Goal: Information Seeking & Learning: Check status

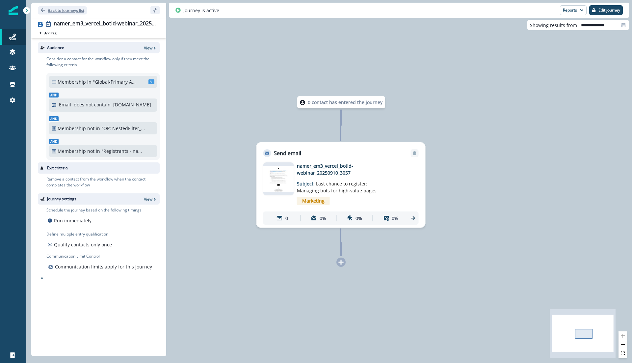
click at [63, 7] on button "Back to journeys list" at bounding box center [62, 10] width 49 height 8
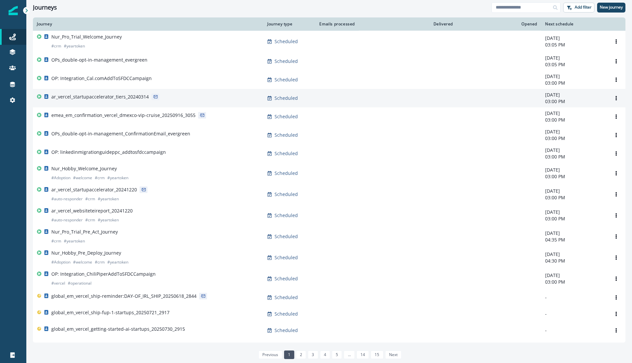
click at [108, 97] on p "ar_vercel_startupaccelerator_tiers_20240314" at bounding box center [99, 97] width 97 height 7
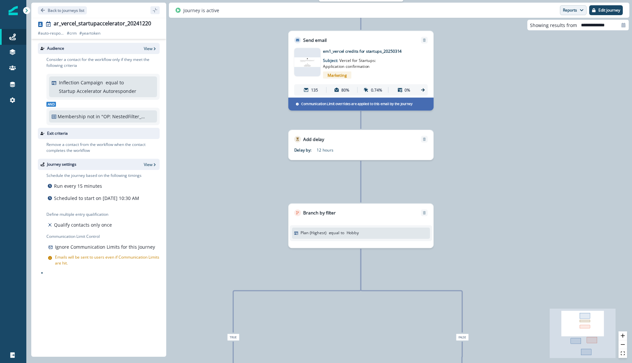
click at [576, 9] on button "Reports" at bounding box center [573, 10] width 27 height 10
click at [535, 26] on p "Email Report" at bounding box center [538, 27] width 32 height 8
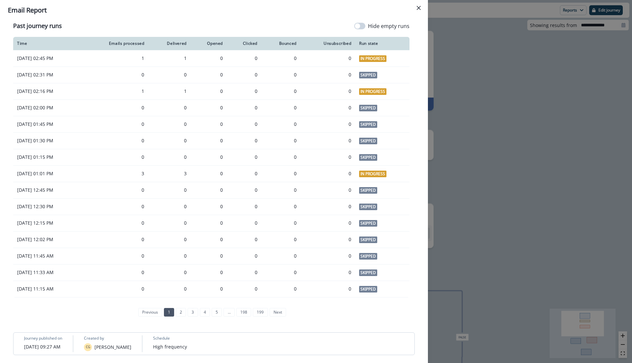
scroll to position [473, 0]
click at [182, 311] on link "2" at bounding box center [181, 312] width 10 height 9
click at [419, 8] on icon "Close" at bounding box center [419, 8] width 4 height 4
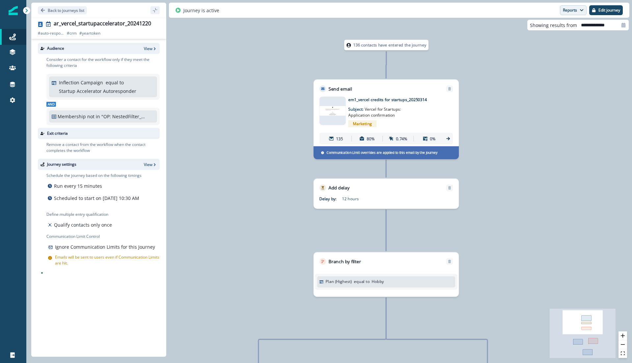
click at [572, 6] on button "Reports" at bounding box center [573, 10] width 27 height 10
click at [549, 26] on p "Email Report" at bounding box center [538, 27] width 32 height 8
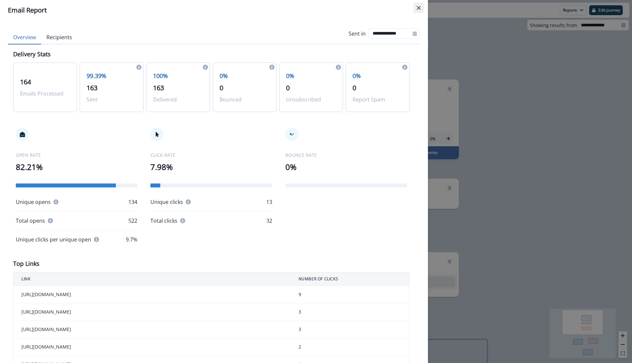
click at [417, 10] on button "Close" at bounding box center [419, 8] width 11 height 11
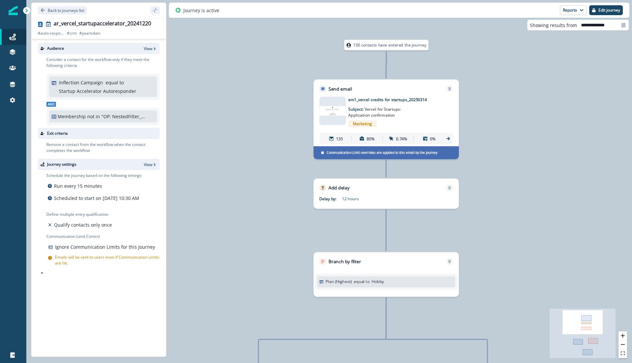
click at [332, 106] on img at bounding box center [332, 111] width 26 height 10
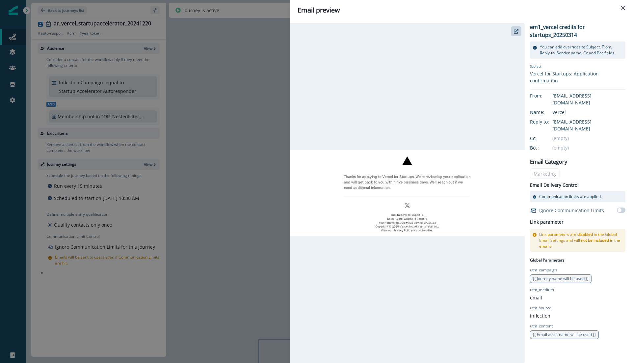
click at [230, 118] on div "Email preview em1_vercel credits for startups_20250314 You can add overrides to…" at bounding box center [316, 181] width 632 height 363
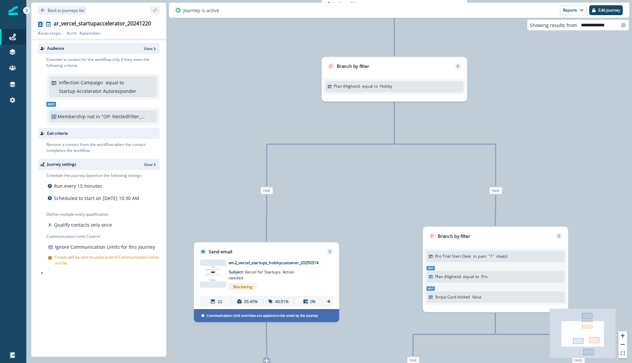
click at [220, 270] on img at bounding box center [213, 274] width 26 height 16
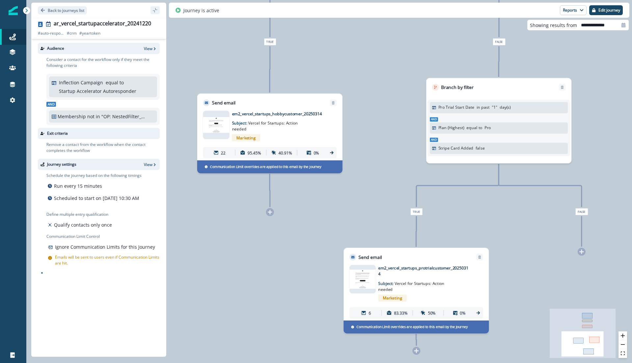
click at [370, 281] on img at bounding box center [363, 278] width 26 height 19
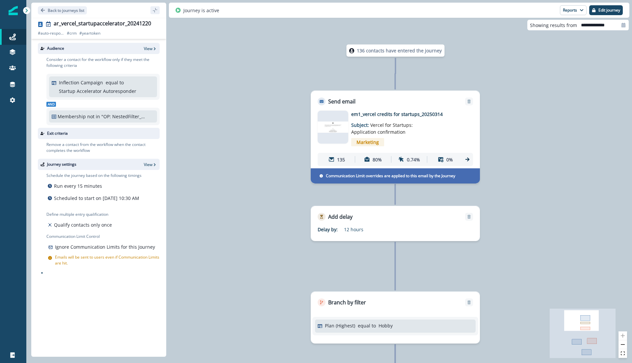
click at [334, 131] on img at bounding box center [333, 127] width 31 height 11
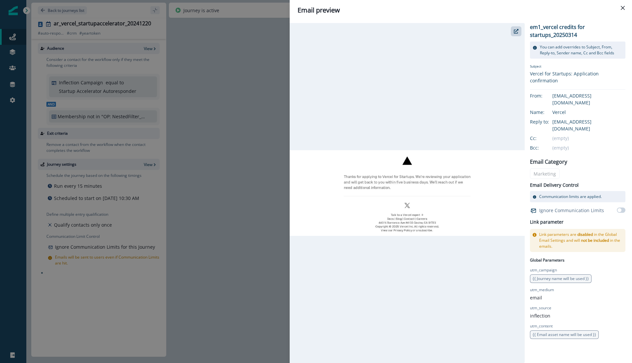
click at [285, 92] on div "Email preview em1_vercel credits for startups_20250314 You can add overrides to…" at bounding box center [316, 181] width 632 height 363
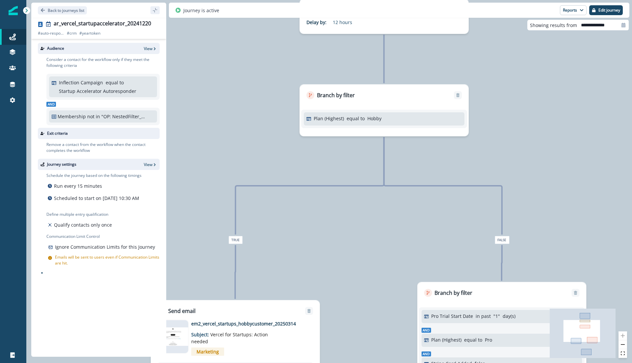
drag, startPoint x: 274, startPoint y: 241, endPoint x: 264, endPoint y: 33, distance: 208.4
click at [264, 33] on div "136 contacts have entered the journey Send email Email asset changed, journey r…" at bounding box center [329, 181] width 606 height 363
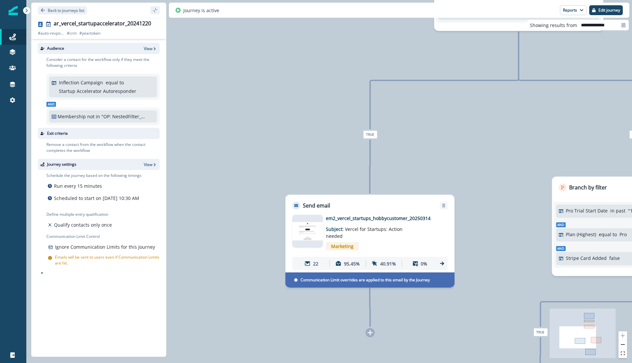
drag, startPoint x: 240, startPoint y: 110, endPoint x: 374, endPoint y: 6, distance: 169.7
click at [374, 6] on div "Back to journeys list ar_vercel_startupaccelerator_20241220 # auto-responder # …" at bounding box center [329, 181] width 606 height 363
click at [311, 223] on img at bounding box center [307, 231] width 31 height 18
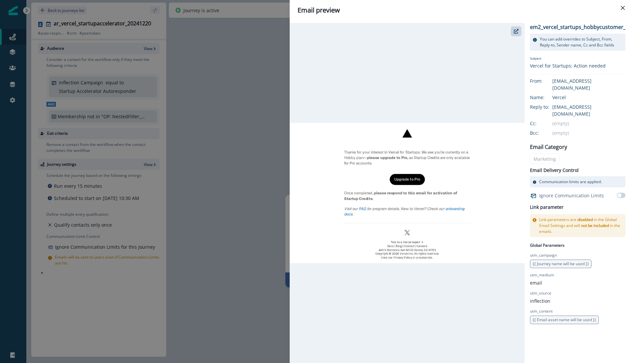
click at [264, 123] on div "Email preview em2_vercel_startups_hobbycustomer_20250314 You can add overrides …" at bounding box center [316, 181] width 632 height 363
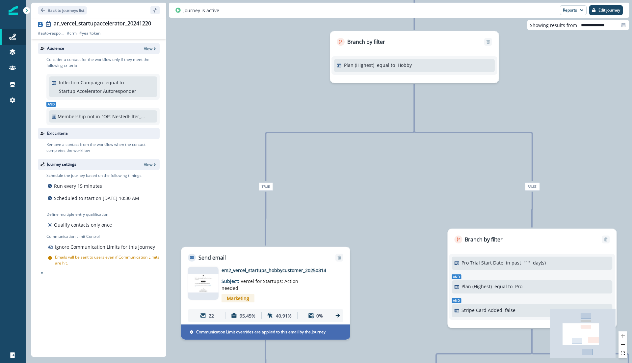
drag, startPoint x: 423, startPoint y: 105, endPoint x: 291, endPoint y: 176, distance: 149.1
click at [291, 176] on div "136 contacts have entered the journey Send email Email asset changed, journey r…" at bounding box center [329, 181] width 606 height 363
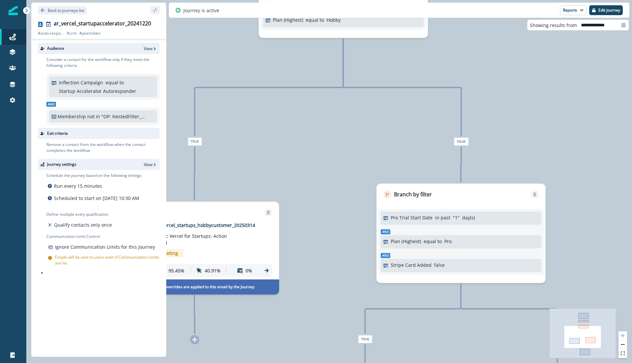
drag, startPoint x: 425, startPoint y: 201, endPoint x: 390, endPoint y: 108, distance: 98.5
click at [390, 108] on div "136 contacts have entered the journey Send email Email asset changed, journey r…" at bounding box center [329, 181] width 606 height 363
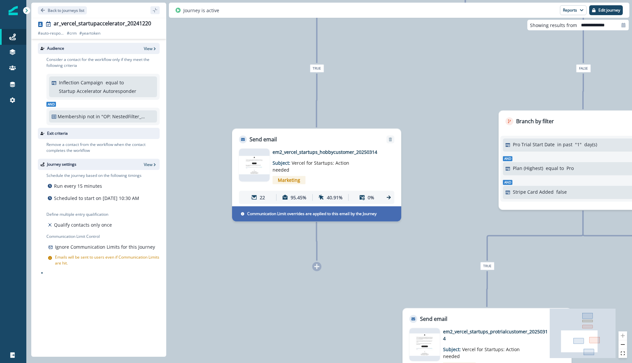
drag, startPoint x: 430, startPoint y: 165, endPoint x: 552, endPoint y: 92, distance: 142.6
click at [552, 92] on div "136 contacts have entered the journey Send email Email asset changed, journey r…" at bounding box center [329, 181] width 606 height 363
click at [245, 163] on img at bounding box center [254, 165] width 31 height 18
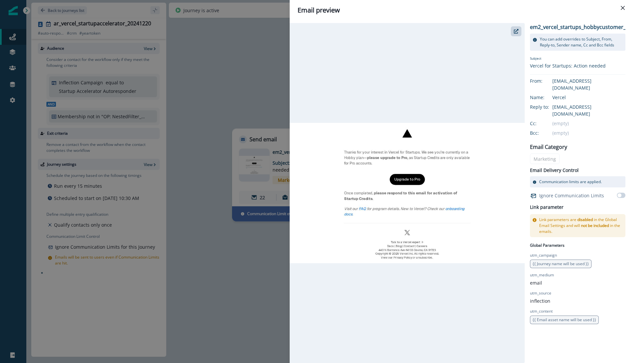
click at [237, 84] on div "Email preview em2_vercel_startups_hobbycustomer_20250314 You can add overrides …" at bounding box center [316, 181] width 632 height 363
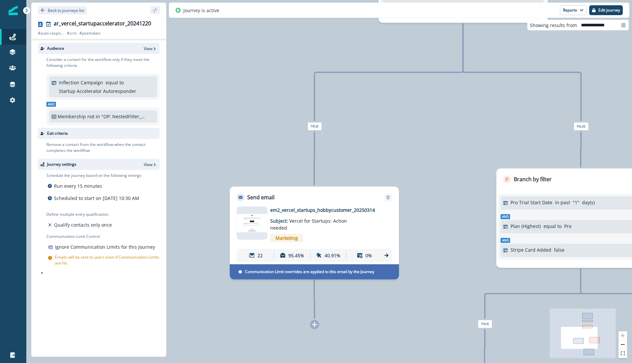
drag, startPoint x: 429, startPoint y: 128, endPoint x: 427, endPoint y: 186, distance: 58.0
click at [427, 186] on div "136 contacts have entered the journey Send email Email asset changed, journey r…" at bounding box center [329, 181] width 606 height 363
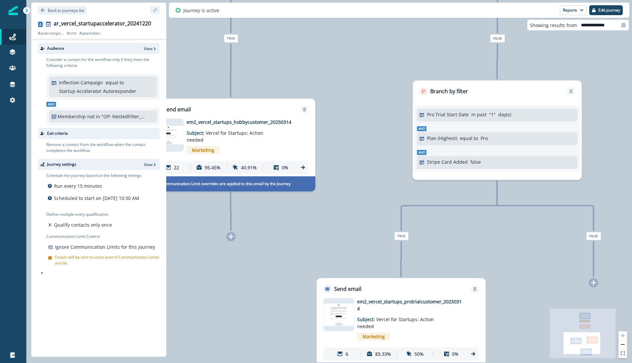
drag, startPoint x: 458, startPoint y: 228, endPoint x: 375, endPoint y: 140, distance: 121.4
click at [375, 140] on div "136 contacts have entered the journey Send email Email asset changed, journey r…" at bounding box center [329, 181] width 606 height 363
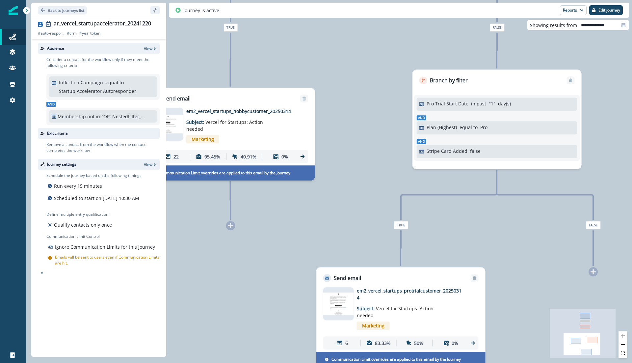
drag, startPoint x: 371, startPoint y: 227, endPoint x: 367, endPoint y: 162, distance: 65.0
click at [367, 162] on div "136 contacts have entered the journey Send email Email asset changed, journey r…" at bounding box center [329, 181] width 606 height 363
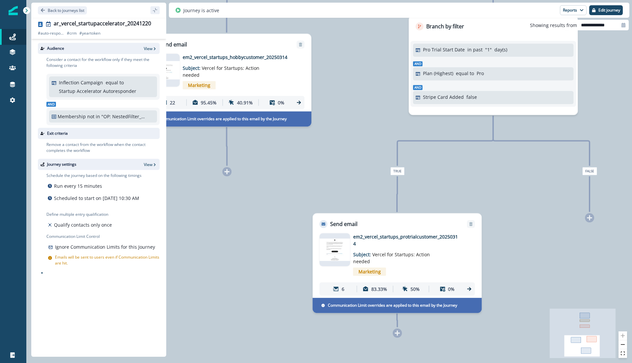
click at [332, 251] on img at bounding box center [335, 249] width 31 height 23
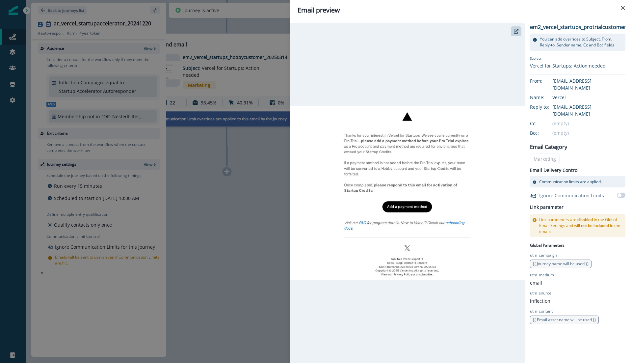
click at [257, 170] on div "Email preview em2_vercel_startups_protrialcustomer_20250314 You can add overrid…" at bounding box center [316, 181] width 632 height 363
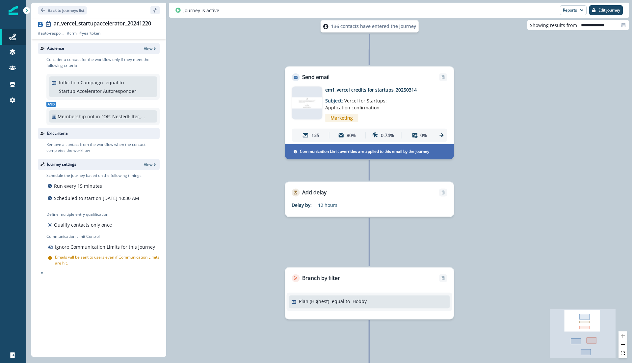
click at [623, 26] on icon at bounding box center [624, 25] width 4 height 5
select select "*"
select select "****"
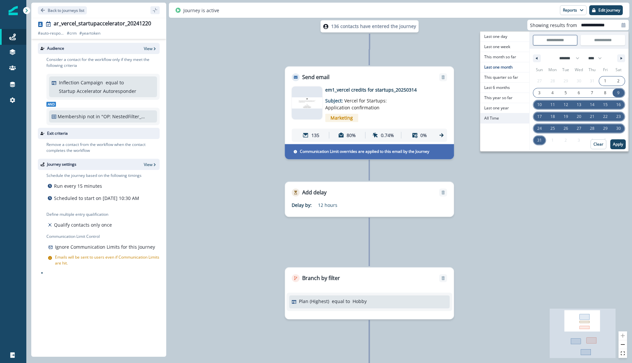
click at [498, 118] on span "All Time" at bounding box center [505, 118] width 49 height 10
type input "********"
type input "**********"
select select "**"
select select "****"
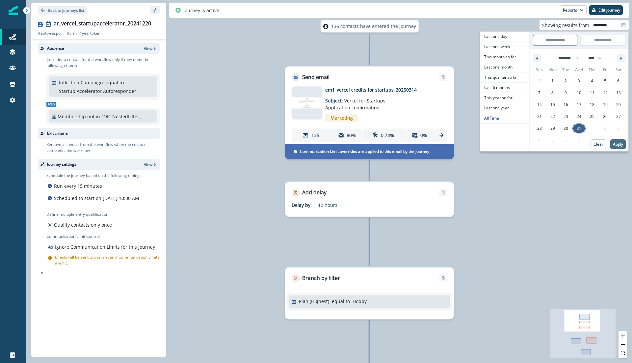
click at [621, 142] on p "Apply" at bounding box center [618, 144] width 10 height 5
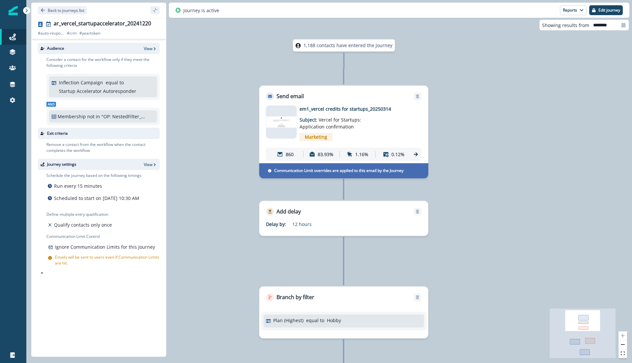
drag, startPoint x: 364, startPoint y: 58, endPoint x: 339, endPoint y: 77, distance: 32.0
click at [339, 77] on div "1,188 contacts have entered the journey Send email Email asset changed, journey…" at bounding box center [329, 181] width 606 height 363
click at [570, 13] on button "Reports" at bounding box center [573, 10] width 27 height 10
click at [539, 28] on p "Email Report" at bounding box center [538, 27] width 32 height 8
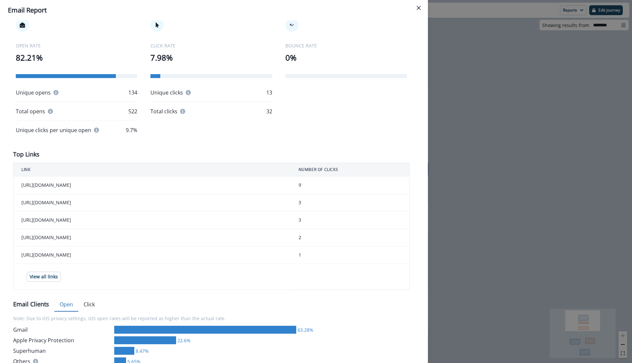
scroll to position [0, 0]
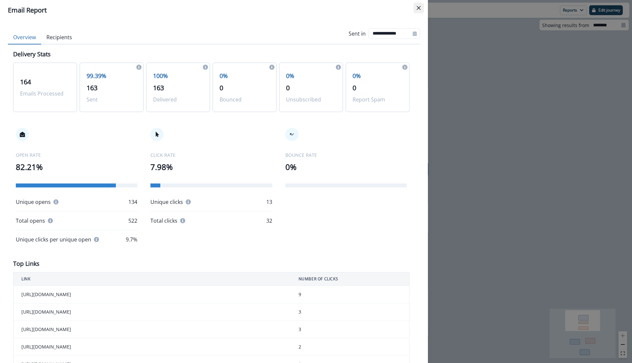
click at [416, 7] on button "Close" at bounding box center [419, 8] width 11 height 11
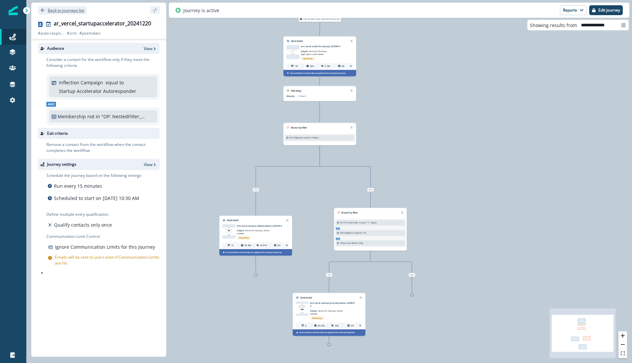
click at [66, 9] on p "Back to journeys list" at bounding box center [66, 11] width 37 height 6
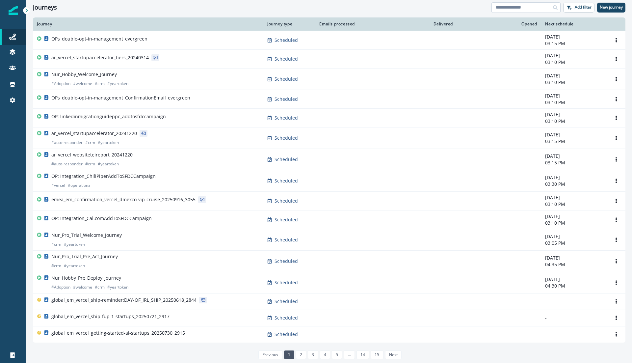
click at [509, 7] on input at bounding box center [526, 7] width 69 height 11
type input "*******"
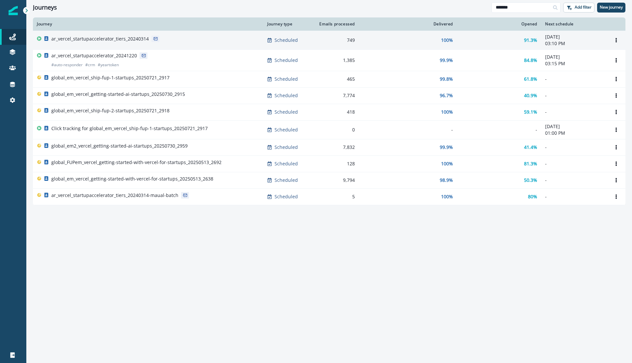
click at [116, 39] on p "ar_vercel_startupaccelerator_tiers_20240314" at bounding box center [99, 39] width 97 height 7
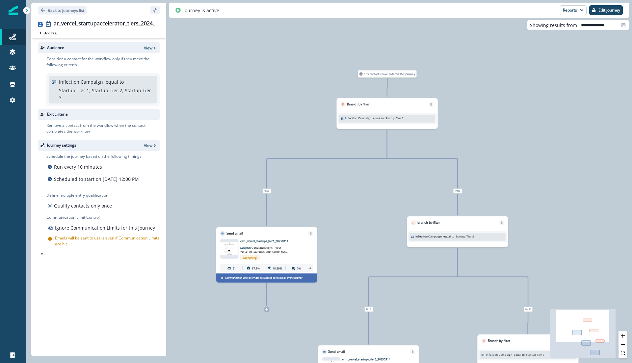
drag, startPoint x: 274, startPoint y: 139, endPoint x: 357, endPoint y: 150, distance: 83.4
click at [357, 150] on div "155 contacts have entered the journey Branch by filter Inflection Campaign equa…" at bounding box center [329, 181] width 606 height 363
drag, startPoint x: 60, startPoint y: 90, endPoint x: 85, endPoint y: 94, distance: 26.0
click at [85, 94] on p "Startup Tier 1, Startup Tier 2, Startup Tier 3" at bounding box center [106, 94] width 94 height 14
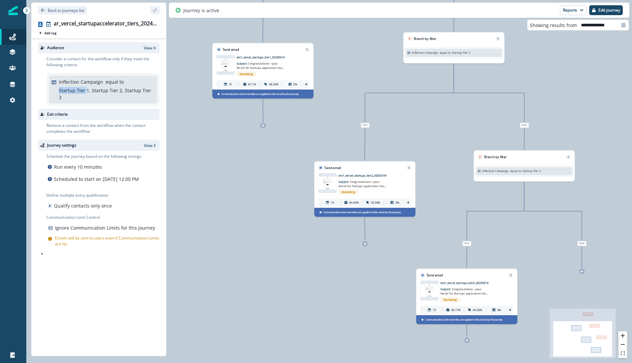
click at [226, 62] on img at bounding box center [226, 64] width 18 height 13
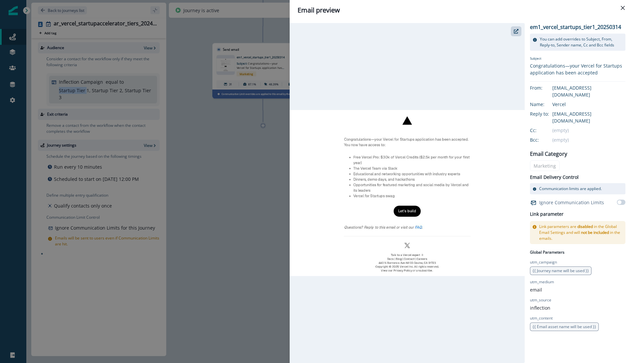
click at [258, 204] on div "Email preview em1_vercel_startups_tier1_20250314 You can add overrides to Subje…" at bounding box center [316, 181] width 632 height 363
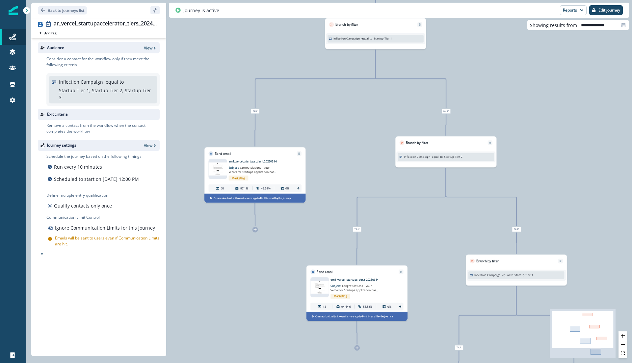
drag, startPoint x: 406, startPoint y: 124, endPoint x: 398, endPoint y: 228, distance: 104.4
click at [398, 228] on div "155 contacts have entered the journey Branch by filter Inflection Campaign equa…" at bounding box center [329, 181] width 606 height 363
